Goal: Task Accomplishment & Management: Use online tool/utility

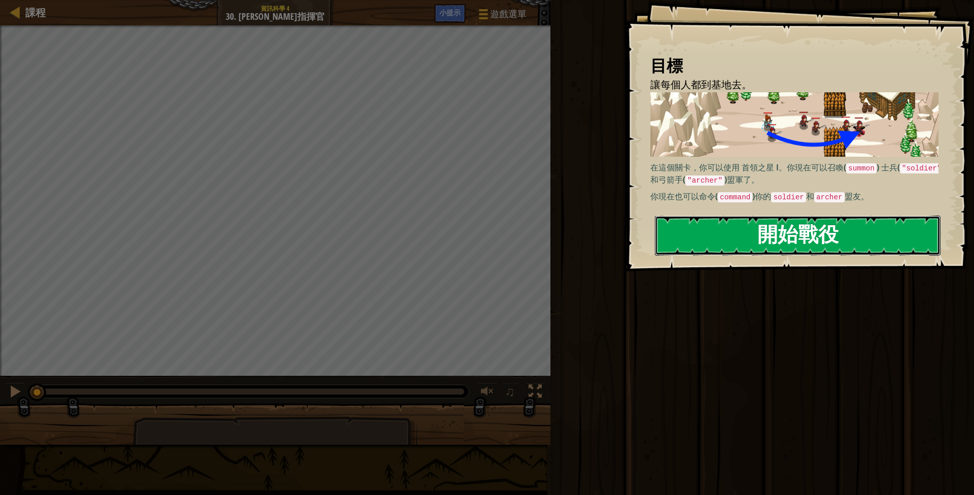
click at [786, 243] on button "開始戰役" at bounding box center [798, 236] width 286 height 40
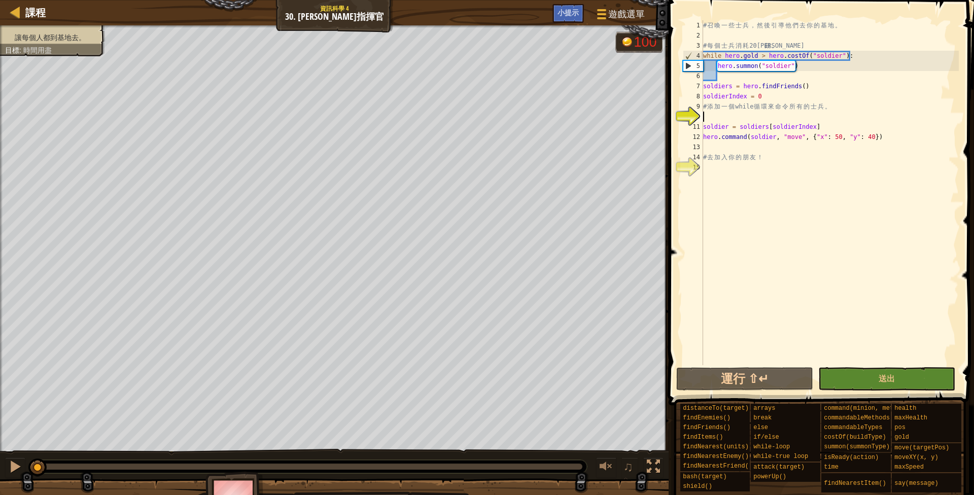
click at [742, 119] on div "# 召 喚 一 些 士 兵 ， 然 後 引 導 他 們 去 你 的 基 地 。 # 每 個 士 兵 消 耗 20 金 錢 。 while hero . gol…" at bounding box center [830, 202] width 258 height 365
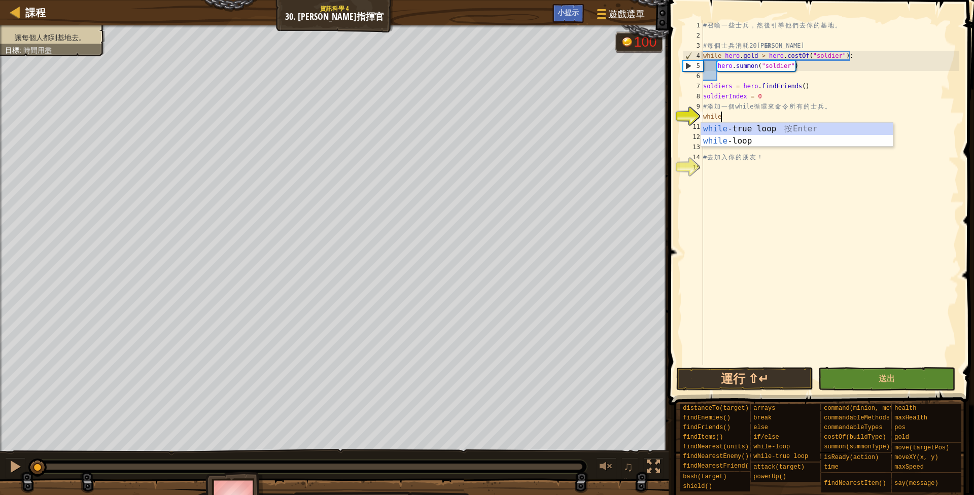
scroll to position [2, 17]
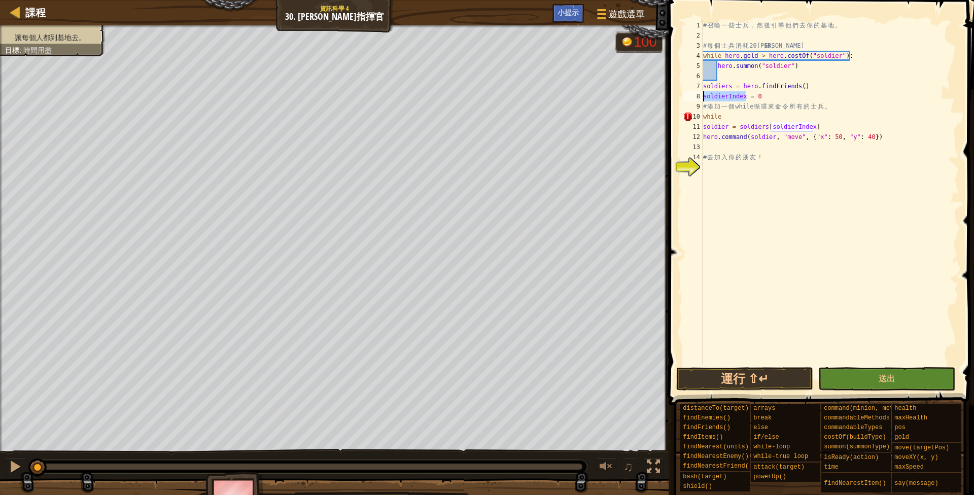
drag, startPoint x: 745, startPoint y: 95, endPoint x: 703, endPoint y: 95, distance: 42.1
click at [703, 95] on div "while 1 2 3 4 5 6 7 8 9 10 11 12 13 14 15 # 召 喚 一 些 士 兵 ， 然 後 引 導 他 們 去 你 的 基 地…" at bounding box center [820, 192] width 278 height 345
click at [732, 120] on div "# 召 喚 一 些 士 兵 ， 然 後 引 導 他 們 去 你 的 基 地 。 # 每 個 士 兵 消 耗 20 金 錢 。 while hero . gol…" at bounding box center [830, 202] width 258 height 365
drag, startPoint x: 731, startPoint y: 86, endPoint x: 703, endPoint y: 87, distance: 27.4
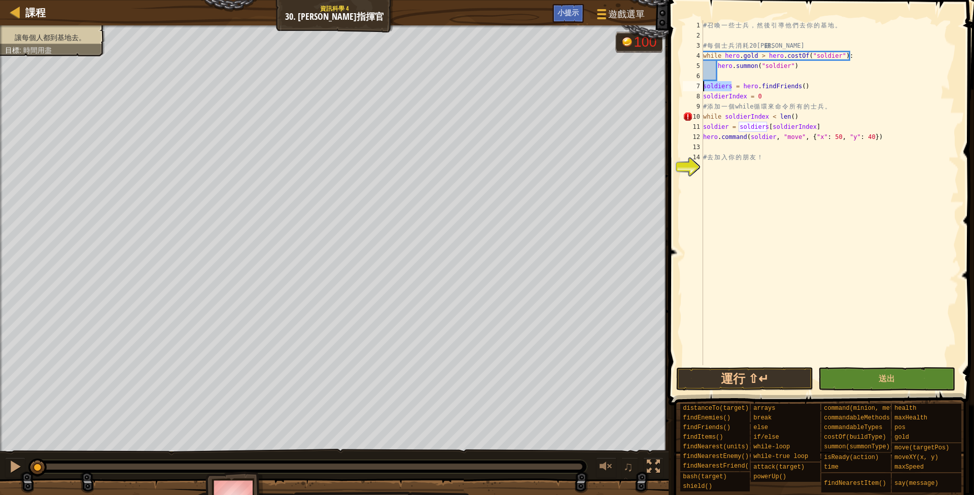
click at [703, 87] on div "# 召 喚 一 些 士 兵 ， 然 後 引 導 他 們 去 你 的 基 地 。 # 每 個 士 兵 消 耗 20 金 錢 。 while hero . gol…" at bounding box center [830, 202] width 258 height 365
click at [792, 113] on div "# 召 喚 一 些 士 兵 ， 然 後 引 導 他 們 去 你 的 基 地 。 # 每 個 士 兵 消 耗 20 金 錢 。 while hero . gol…" at bounding box center [830, 202] width 258 height 365
click at [833, 119] on div "# 召 喚 一 些 士 兵 ， 然 後 引 導 他 們 去 你 的 基 地 。 # 每 個 士 兵 消 耗 20 金 錢 。 while hero . gol…" at bounding box center [830, 202] width 258 height 365
click at [705, 127] on div "# 召 喚 一 些 士 兵 ， 然 後 引 導 他 們 去 你 的 基 地 。 # 每 個 士 兵 消 耗 20 金 錢 。 while hero . gol…" at bounding box center [830, 202] width 258 height 365
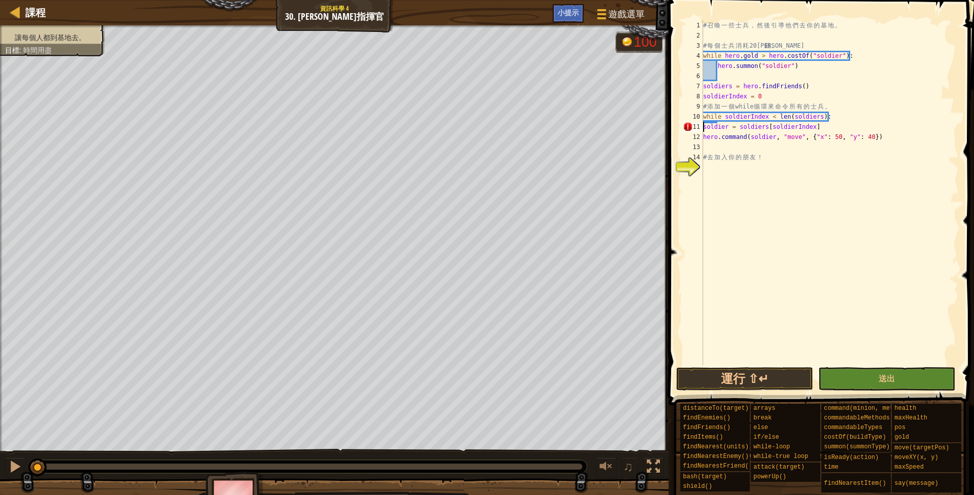
scroll to position [2, 113]
click at [703, 137] on div "# 召 喚 一 些 士 兵 ， 然 後 引 導 他 們 去 你 的 基 地 。 # 每 個 士 兵 消 耗 20 金 錢 。 while hero . gol…" at bounding box center [830, 202] width 258 height 365
type textarea "hero.command(soldier, "move", {"x": 50, "y": 40})"
click at [714, 169] on div "# 召 喚 一 些 士 兵 ， 然 後 引 導 他 們 去 你 的 基 地 。 # 每 個 士 兵 消 耗 20 金 錢 。 while hero . gol…" at bounding box center [830, 202] width 258 height 365
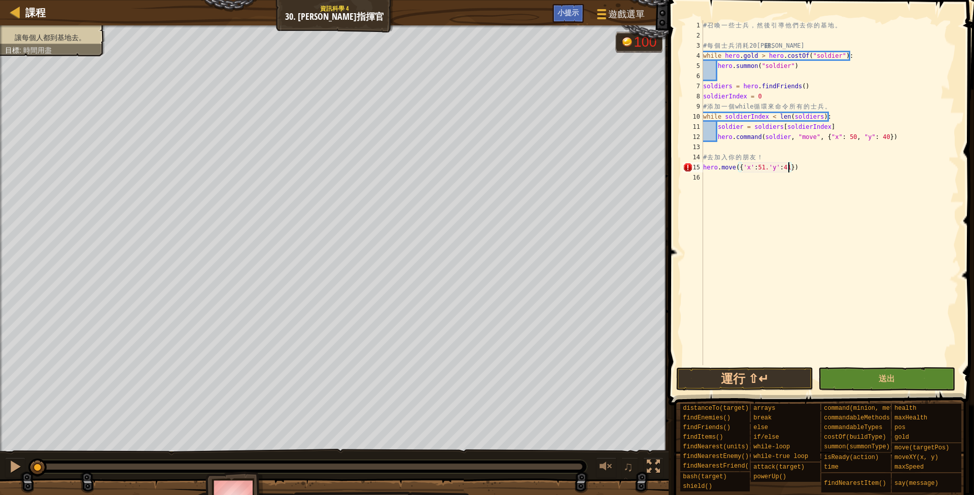
click at [807, 167] on div "# 召 喚 一 些 士 兵 ， 然 後 引 導 他 們 去 你 的 基 地 。 # 每 個 士 兵 消 耗 20 金 錢 。 while hero . gol…" at bounding box center [830, 202] width 258 height 365
click at [769, 169] on div "# 召 喚 一 些 士 兵 ， 然 後 引 導 他 們 去 你 的 基 地 。 # 每 個 士 兵 消 耗 20 金 錢 。 while hero . gol…" at bounding box center [830, 202] width 258 height 365
click at [763, 383] on button "運行 ⇧↵" at bounding box center [744, 378] width 137 height 23
click at [16, 468] on div at bounding box center [15, 466] width 13 height 13
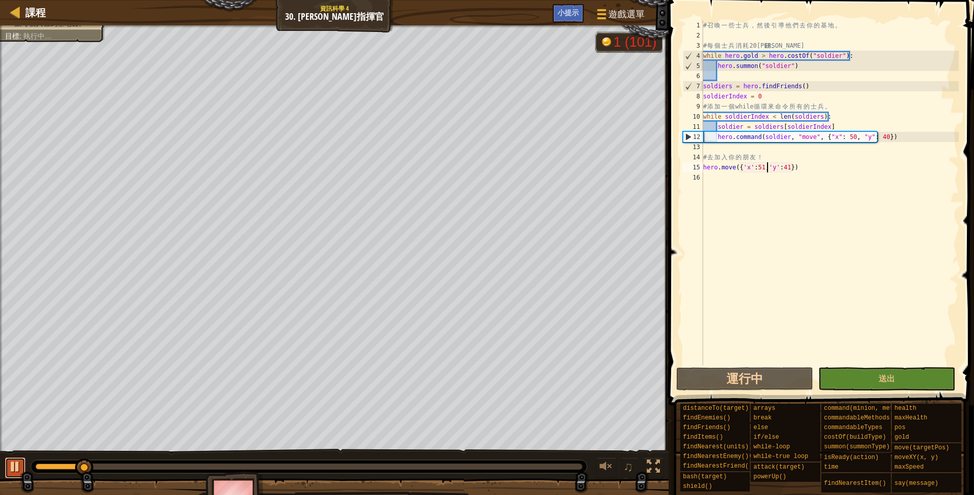
click at [16, 468] on div at bounding box center [15, 466] width 13 height 13
click at [895, 138] on div "# 召 喚 一 些 士 兵 ， 然 後 引 導 他 們 去 你 的 基 地 。 # 每 個 士 兵 消 耗 20 金 錢 。 while hero . gol…" at bounding box center [830, 202] width 258 height 365
type textarea "hero.command(soldier, "move", {"x": 50, "y": 40})"
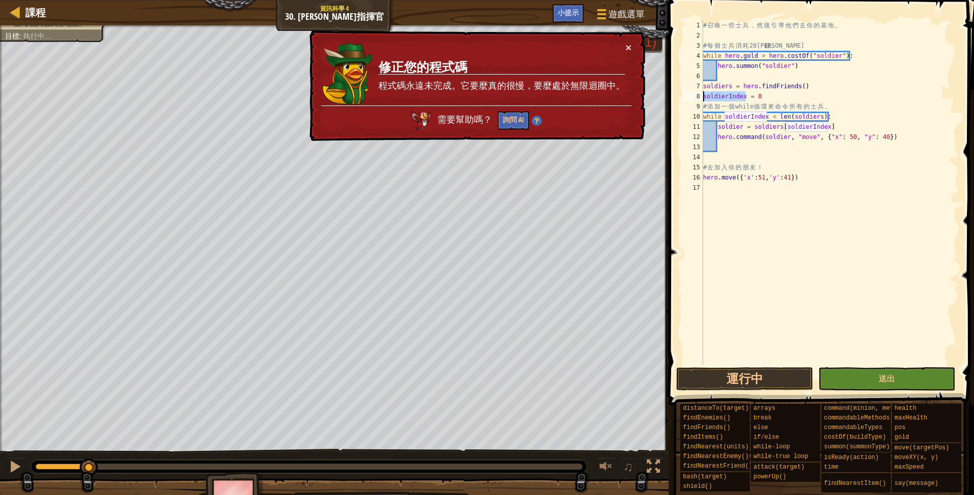
drag, startPoint x: 746, startPoint y: 97, endPoint x: 704, endPoint y: 97, distance: 42.6
click at [704, 97] on div "# 召 喚 一 些 士 兵 ， 然 後 引 導 他 們 去 你 的 基 地 。 # 每 個 士 兵 消 耗 20 金 錢 。 while hero . gol…" at bounding box center [830, 202] width 258 height 365
type textarea "soldierIndex = 0"
click at [741, 146] on div "# 召 喚 一 些 士 兵 ， 然 後 引 導 他 們 去 你 的 基 地 。 # 每 個 士 兵 消 耗 20 金 錢 。 while hero . gol…" at bounding box center [830, 202] width 258 height 365
paste textarea "soldierIndex"
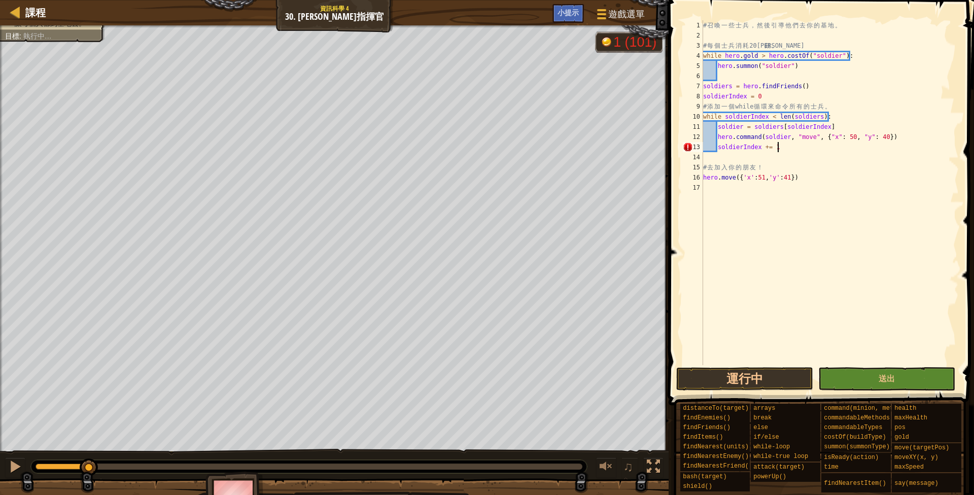
scroll to position [2, 74]
click at [739, 388] on button "運行中" at bounding box center [744, 378] width 137 height 23
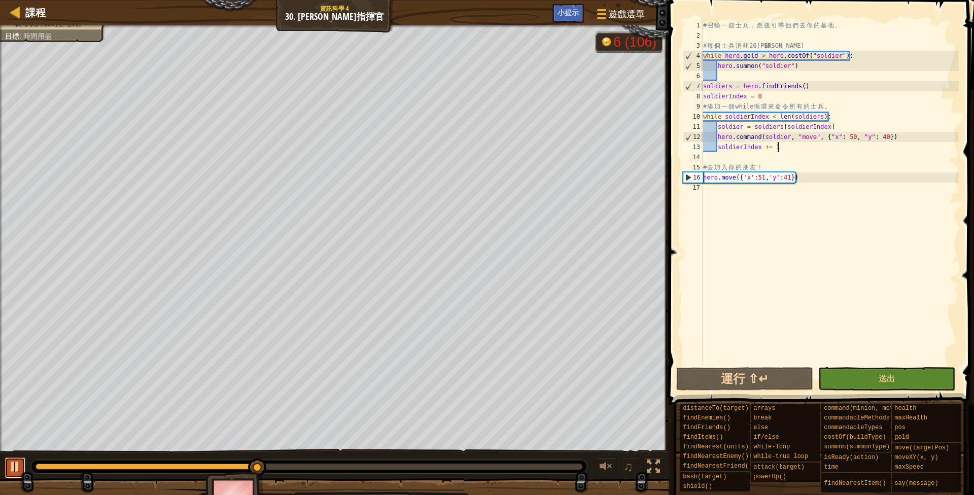
click at [12, 471] on div at bounding box center [15, 466] width 13 height 13
click at [805, 179] on div "# 召 喚 一 些 士 兵 ， 然 後 引 導 他 們 去 你 的 基 地 。 # 每 個 士 兵 消 耗 20 金 錢 。 while hero . gol…" at bounding box center [830, 202] width 258 height 365
click at [17, 472] on div at bounding box center [15, 466] width 13 height 13
click at [793, 147] on div "# 召 喚 一 些 士 兵 ， 然 後 引 導 他 們 去 你 的 基 地 。 # 每 個 士 兵 消 耗 20 金 錢 。 while hero . gol…" at bounding box center [830, 202] width 258 height 365
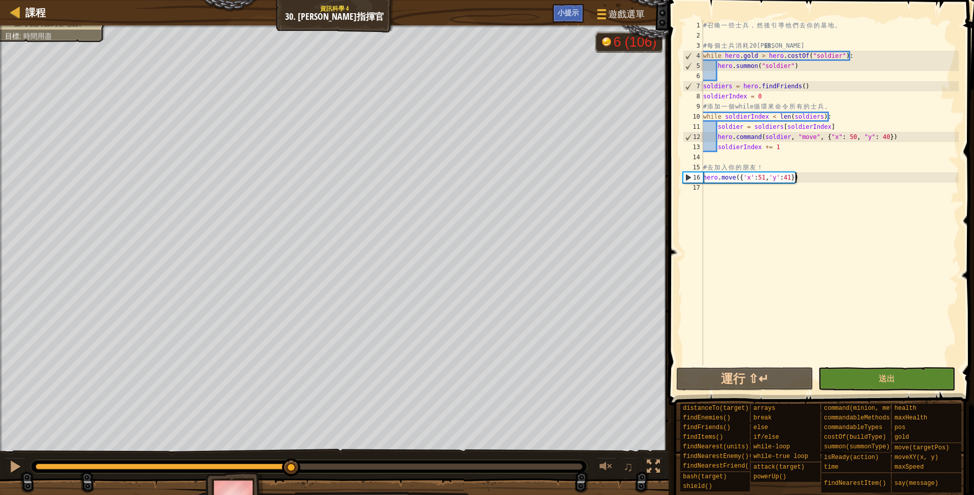
click at [803, 179] on div "# 召 喚 一 些 士 兵 ， 然 後 引 導 他 們 去 你 的 基 地 。 # 每 個 士 兵 消 耗 20 金 錢 。 while hero . gol…" at bounding box center [830, 202] width 258 height 365
click at [763, 179] on div "# 召 喚 一 些 士 兵 ， 然 後 引 導 他 們 去 你 的 基 地 。 # 每 個 士 兵 消 耗 20 金 錢 。 while hero . gol…" at bounding box center [830, 202] width 258 height 365
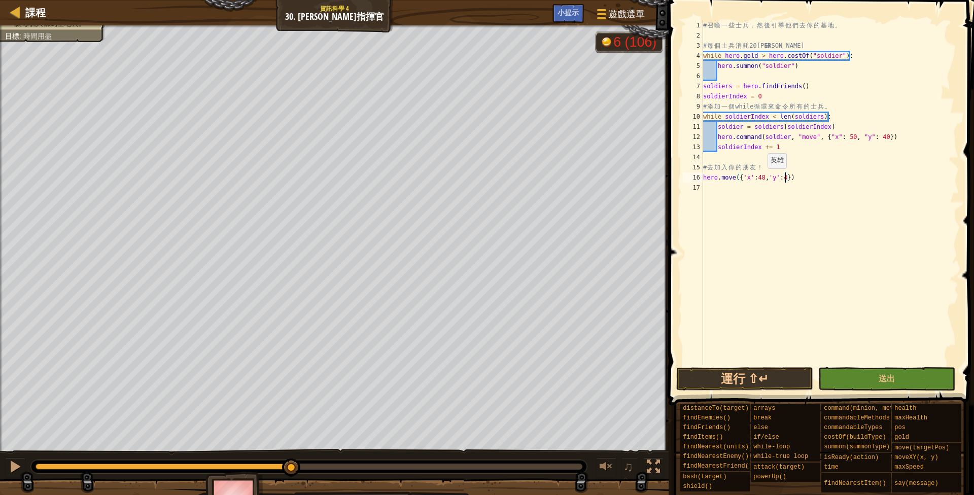
scroll to position [2, 86]
drag, startPoint x: 767, startPoint y: 372, endPoint x: 818, endPoint y: 322, distance: 71.4
click at [767, 371] on button "運行 ⇧↵" at bounding box center [744, 378] width 137 height 23
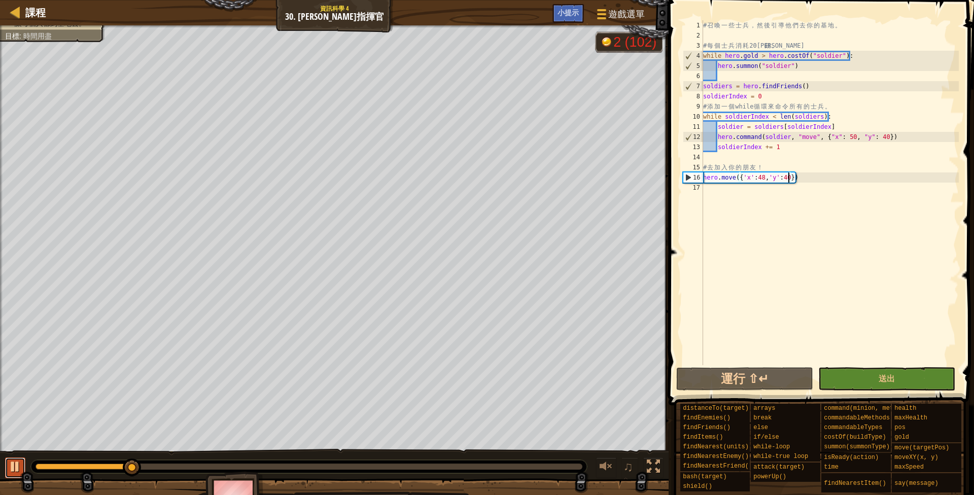
click at [12, 469] on div at bounding box center [15, 466] width 13 height 13
click at [814, 180] on div "# 召 喚 一 些 士 兵 ， 然 後 引 導 他 們 去 你 的 基 地 。 # 每 個 士 兵 消 耗 20 金 錢 。 while hero . gol…" at bounding box center [830, 202] width 258 height 365
drag, startPoint x: 802, startPoint y: 178, endPoint x: 718, endPoint y: 181, distance: 84.3
click at [718, 181] on div "# 召 喚 一 些 士 兵 ， 然 後 引 導 他 們 去 你 的 基 地 。 # 每 個 士 兵 消 耗 20 金 錢 。 while hero . gol…" at bounding box center [830, 202] width 258 height 365
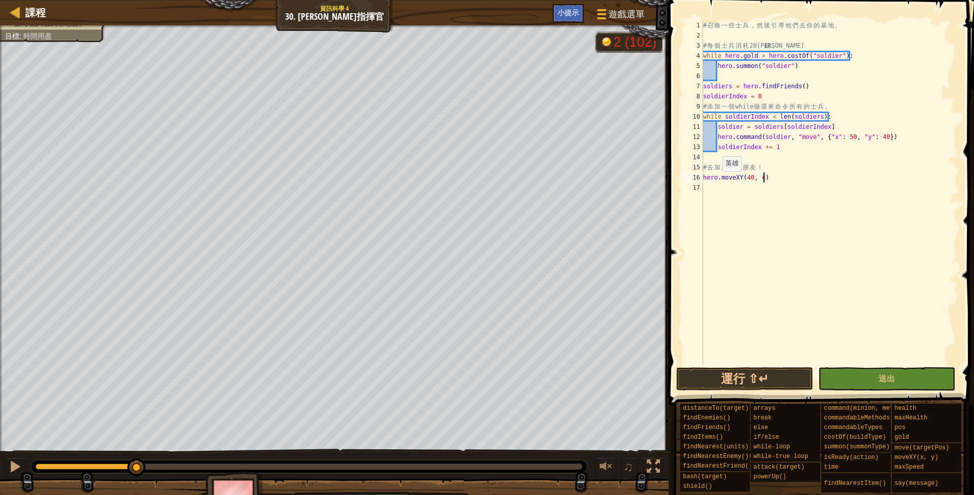
scroll to position [2, 64]
click at [711, 367] on div "hero.moveXY(40, 48) 1 2 3 4 5 6 7 8 9 10 11 12 13 14 15 16 17 # 召 喚 一 些 士 兵 ， 然…" at bounding box center [820, 222] width 309 height 435
click at [731, 385] on button "運行 ⇧↵" at bounding box center [744, 378] width 137 height 23
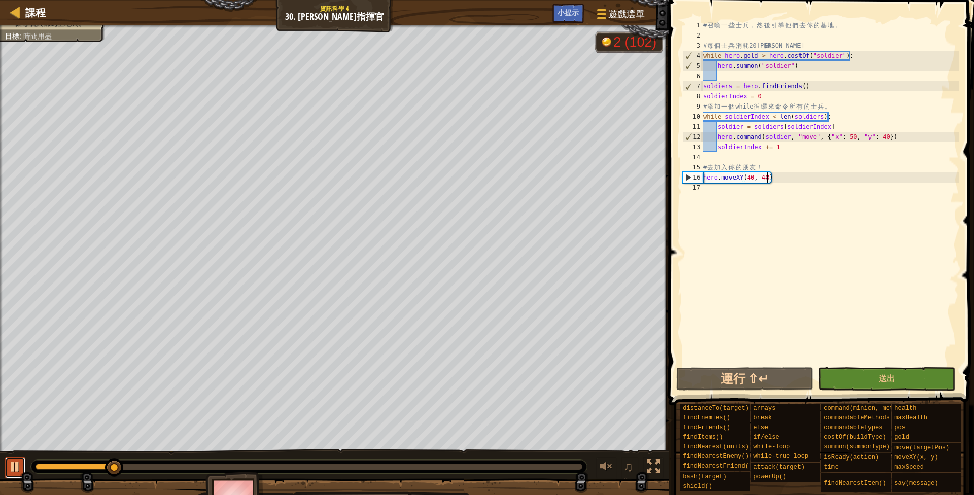
click at [18, 471] on div at bounding box center [15, 466] width 13 height 13
click at [755, 179] on div "# 召 喚 一 些 士 兵 ， 然 後 引 導 他 們 去 你 的 基 地 。 # 每 個 士 兵 消 耗 20 金 錢 。 while hero . gol…" at bounding box center [830, 202] width 258 height 365
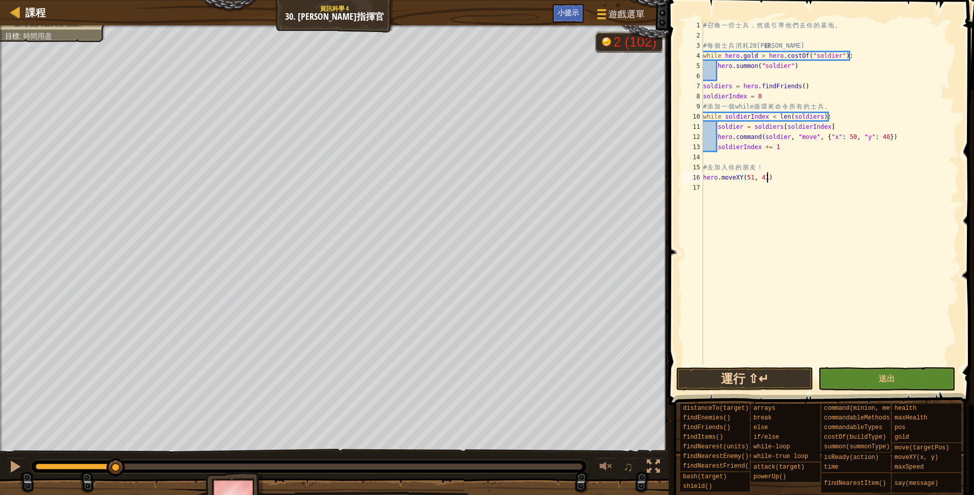
type textarea "hero.moveXY(51, 41)"
click at [710, 384] on button "運行 ⇧↵" at bounding box center [744, 378] width 137 height 23
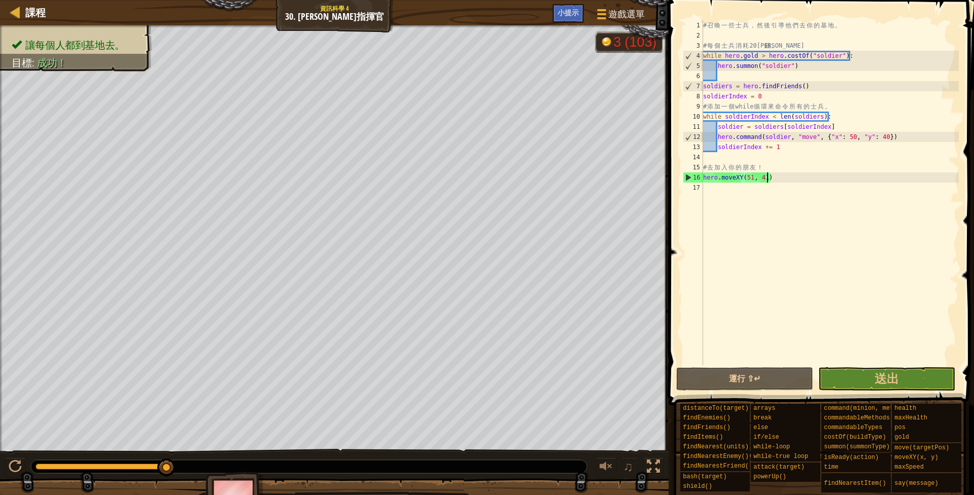
click at [782, 176] on div "# 召 喚 一 些 士 兵 ， 然 後 引 導 他 們 去 你 的 基 地 。 # 每 個 士 兵 消 耗 20 金 錢 。 while hero . gol…" at bounding box center [830, 202] width 258 height 365
